Goal: Task Accomplishment & Management: Use online tool/utility

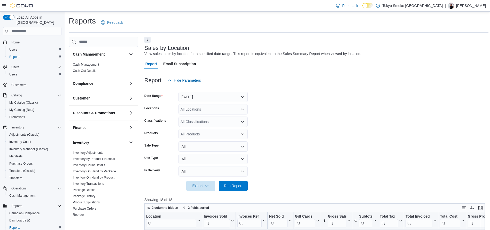
scroll to position [22, 0]
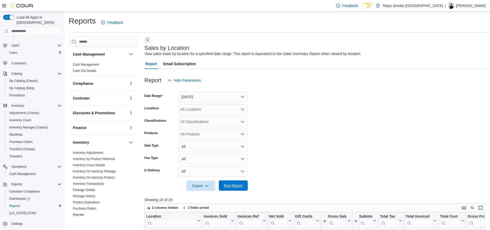
click at [226, 181] on span "Run Report" at bounding box center [233, 185] width 23 height 10
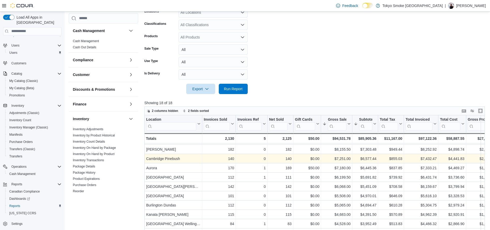
scroll to position [17, 0]
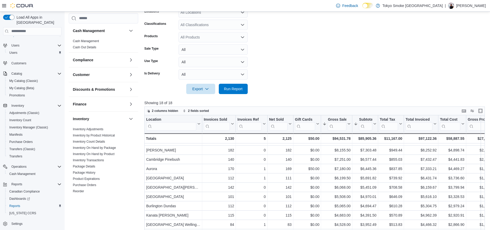
click at [245, 96] on div at bounding box center [316, 97] width 344 height 6
click at [239, 92] on span "Run Report" at bounding box center [233, 88] width 23 height 10
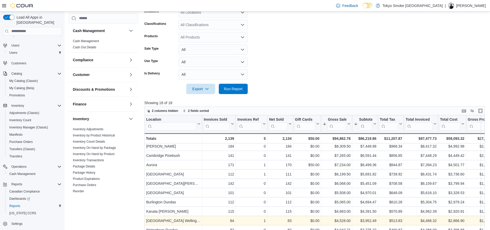
scroll to position [24, 0]
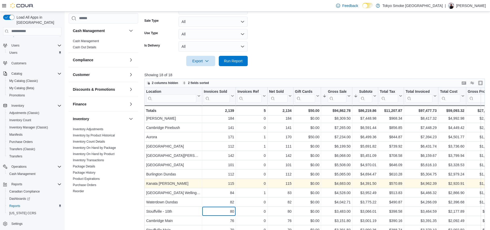
click at [203, 209] on div "80 - Invoices Sold, column 2, row 13" at bounding box center [219, 210] width 34 height 9
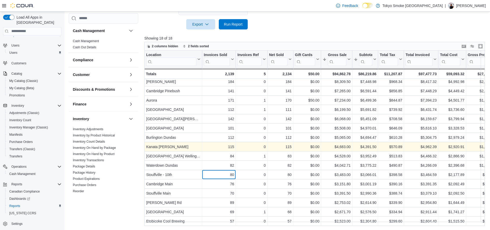
scroll to position [161, 0]
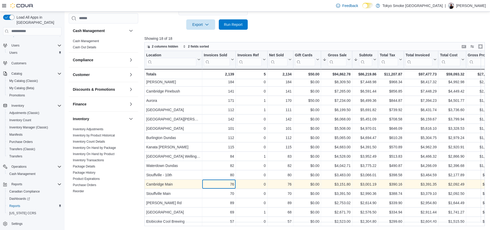
click at [205, 183] on div "76" at bounding box center [219, 184] width 30 height 6
click at [189, 183] on div "Cambridge Main" at bounding box center [173, 184] width 54 height 6
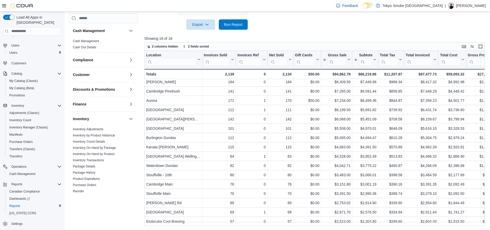
click at [123, 201] on div "Cash Management Cash Management Cash Out Details Compliance OCS Transaction Sub…" at bounding box center [103, 116] width 69 height 207
click at [240, 27] on span "Run Report" at bounding box center [233, 24] width 19 height 5
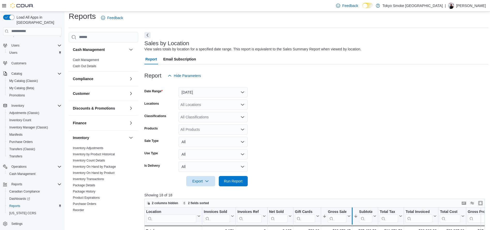
scroll to position [0, 0]
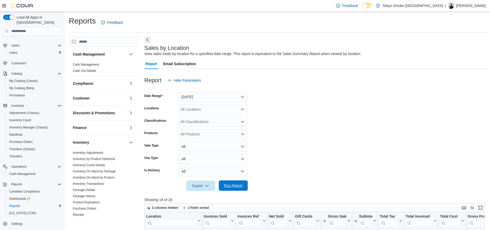
click at [232, 188] on span "Run Report" at bounding box center [233, 185] width 23 height 10
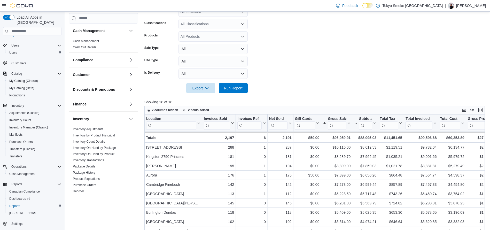
scroll to position [161, 0]
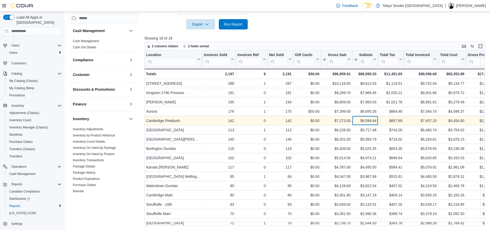
click at [357, 121] on div "$6,599.44" at bounding box center [365, 120] width 22 height 6
